Goal: Task Accomplishment & Management: Use online tool/utility

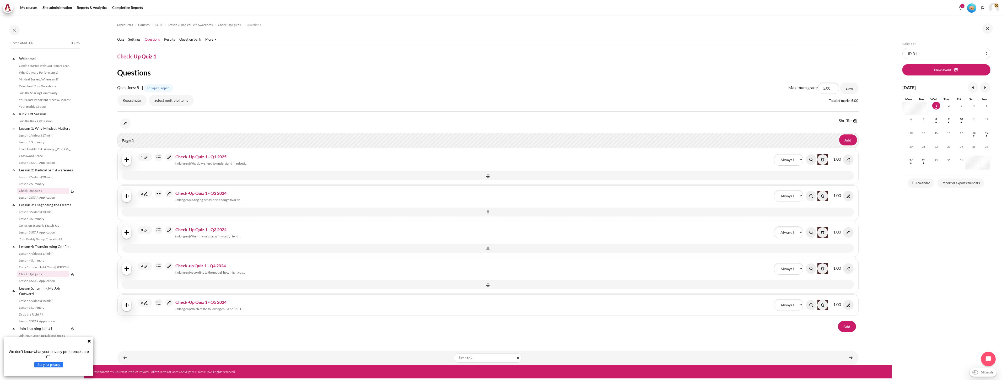
click at [46, 277] on link "Check-Up Quiz 2" at bounding box center [43, 274] width 52 height 6
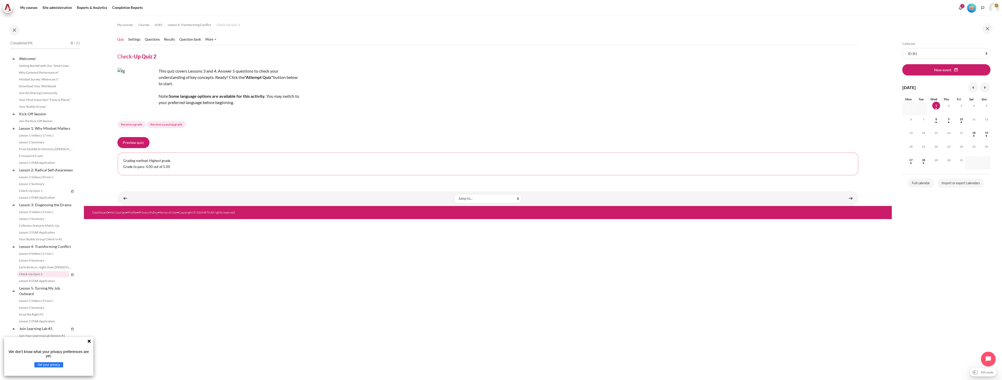
scroll to position [77, 0]
click at [153, 41] on link "Questions" at bounding box center [152, 39] width 15 height 5
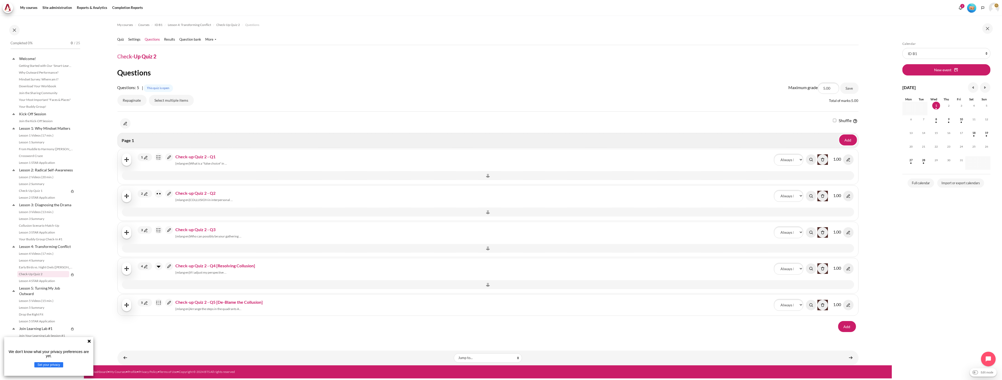
scroll to position [77, 0]
